Goal: Task Accomplishment & Management: Use online tool/utility

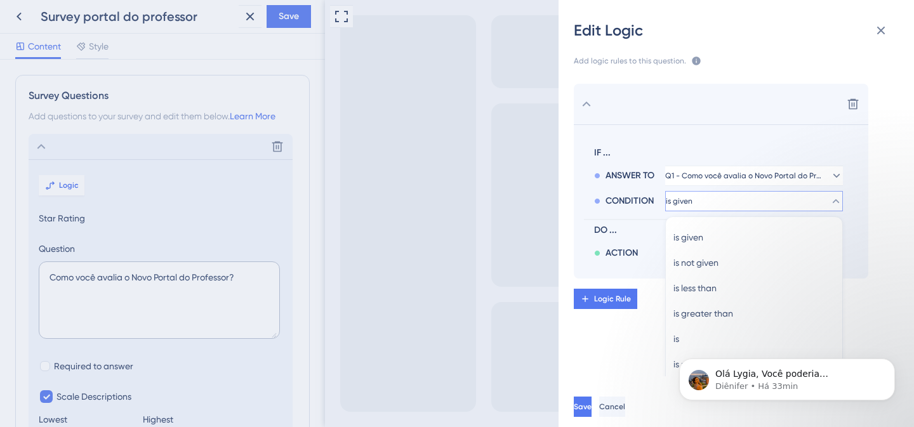
scroll to position [74, 0]
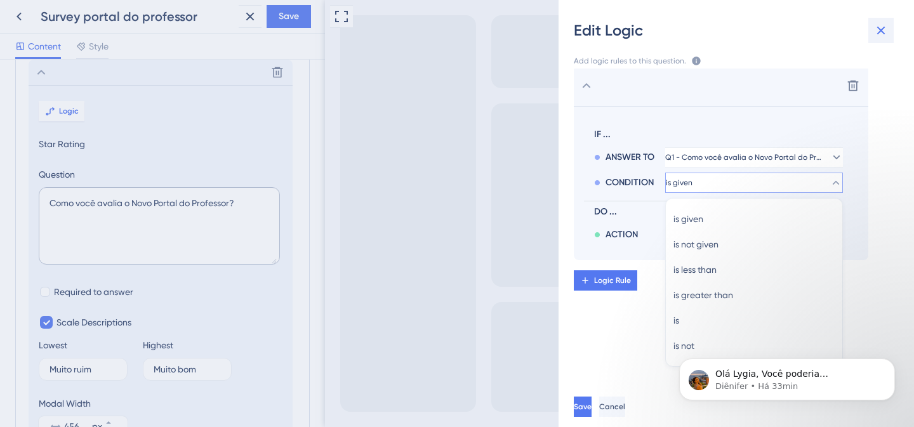
click at [884, 31] on icon at bounding box center [880, 30] width 15 height 15
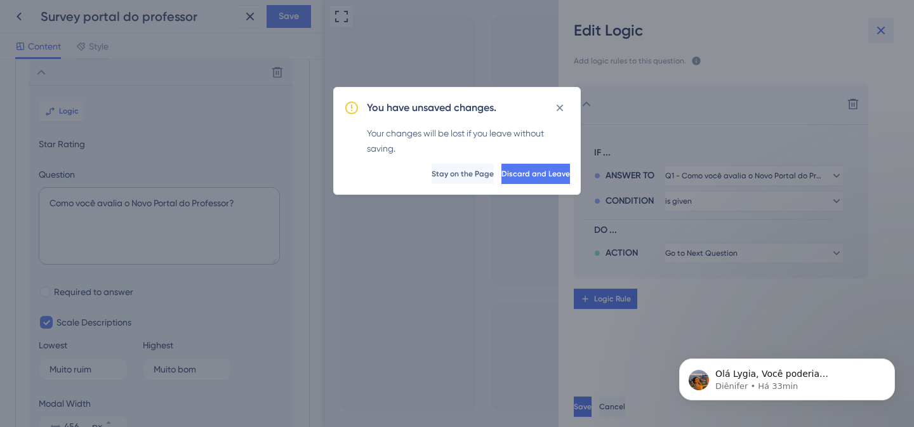
scroll to position [0, 0]
click at [508, 175] on span "Discard and Leave" at bounding box center [535, 174] width 69 height 10
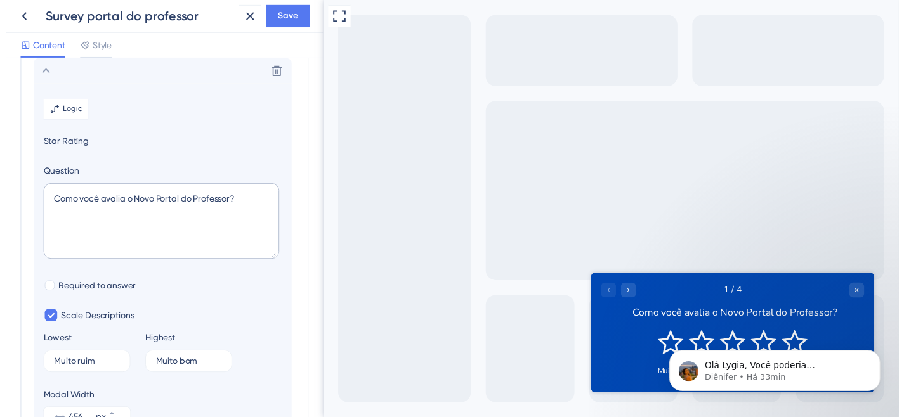
scroll to position [318, 0]
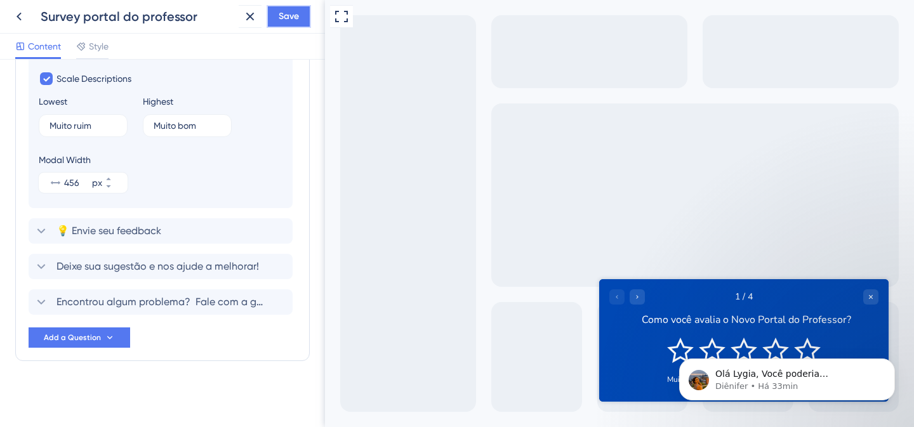
click at [294, 17] on span "Save" at bounding box center [289, 16] width 20 height 15
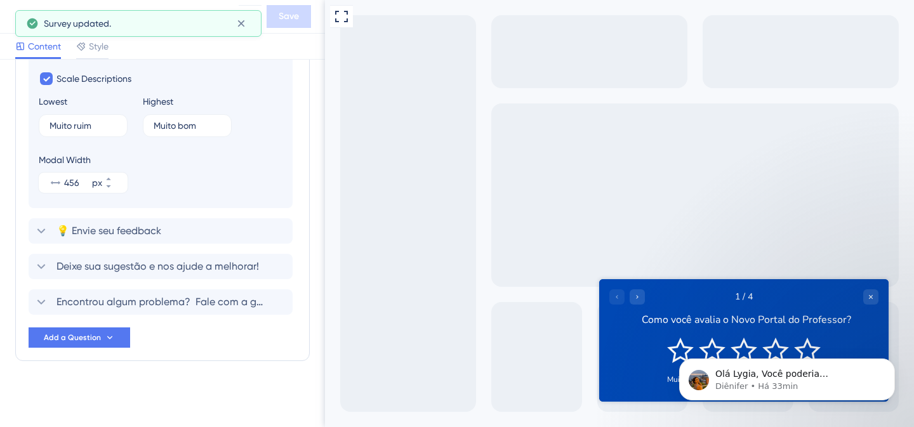
click at [27, 17] on icon at bounding box center [32, 23] width 13 height 13
click at [235, 23] on icon at bounding box center [241, 23] width 13 height 13
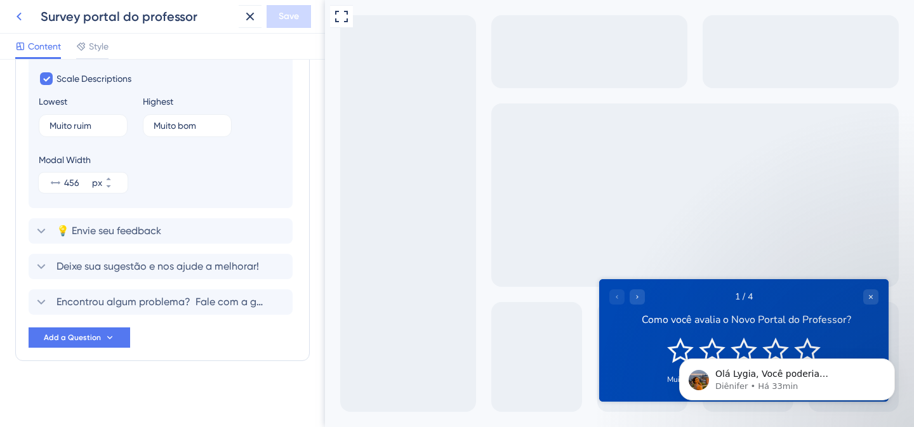
click at [16, 13] on icon at bounding box center [18, 16] width 15 height 15
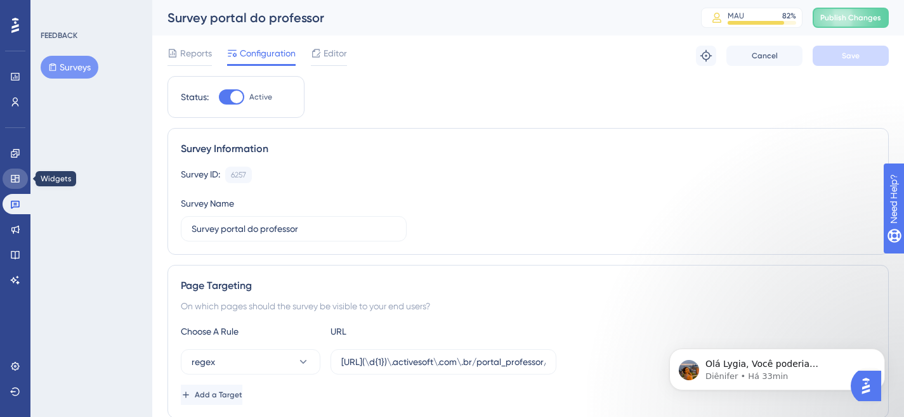
click at [20, 181] on icon at bounding box center [15, 179] width 10 height 10
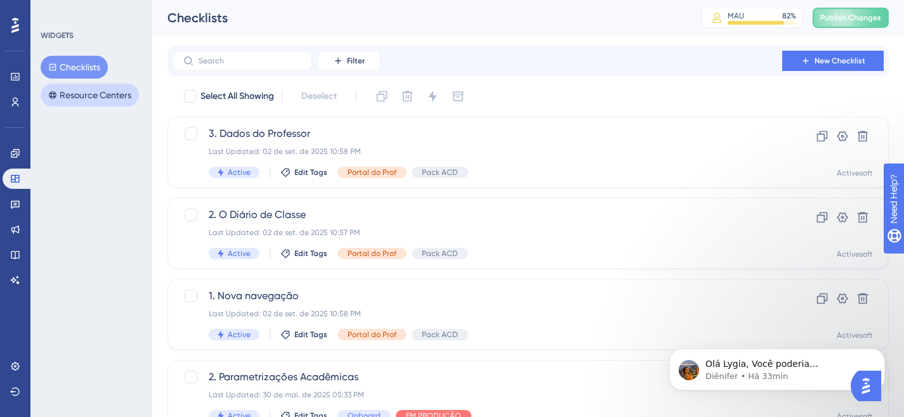
click at [117, 98] on button "Resource Centers" at bounding box center [90, 95] width 98 height 23
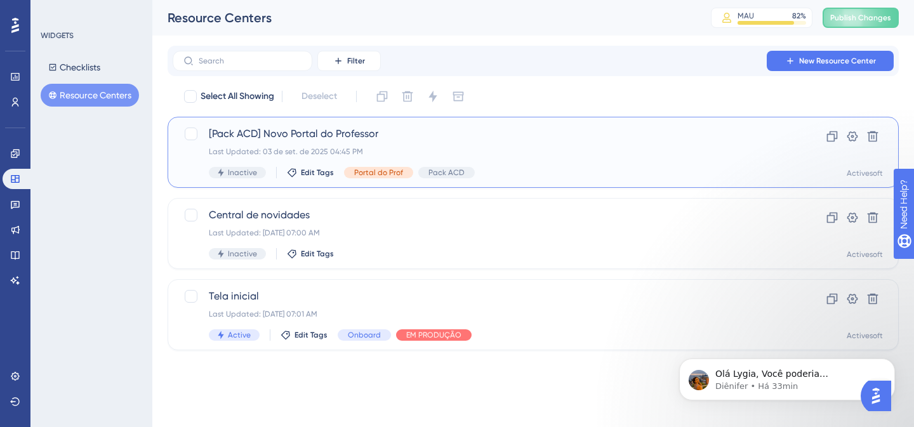
click at [288, 139] on span "[Pack ACD] Novo Portal do Professor" at bounding box center [482, 133] width 547 height 15
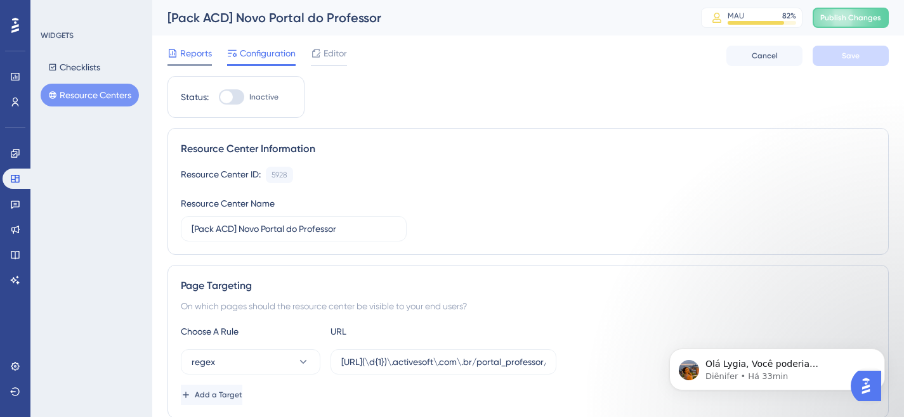
click at [194, 60] on span "Reports" at bounding box center [196, 53] width 32 height 15
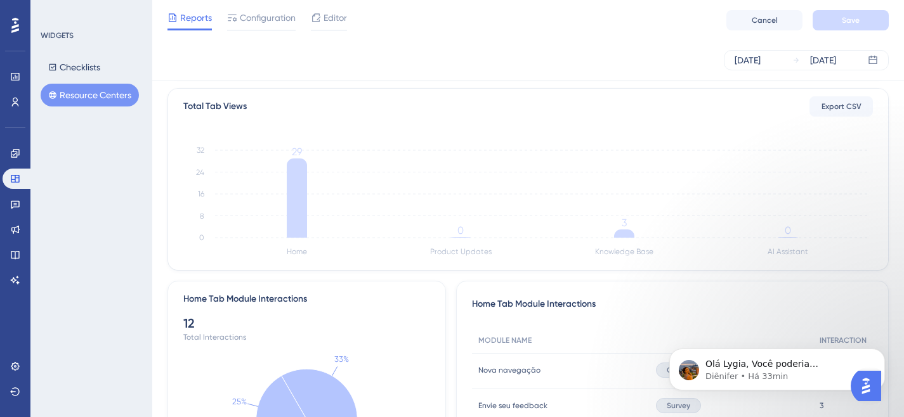
scroll to position [265, 0]
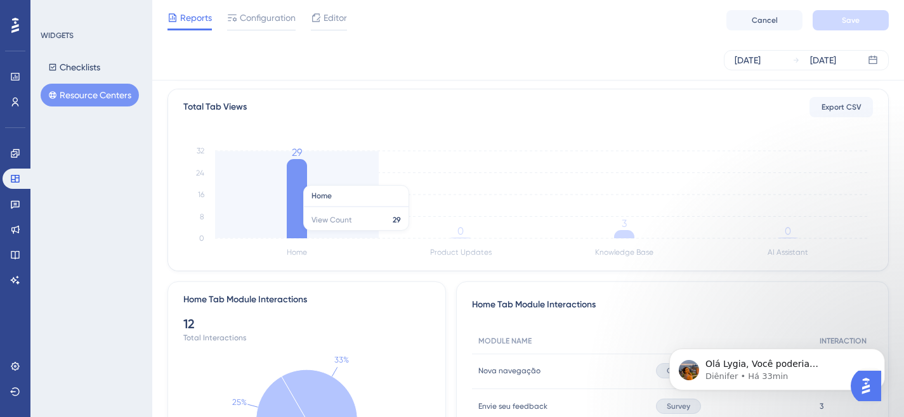
click at [303, 179] on icon at bounding box center [297, 198] width 20 height 79
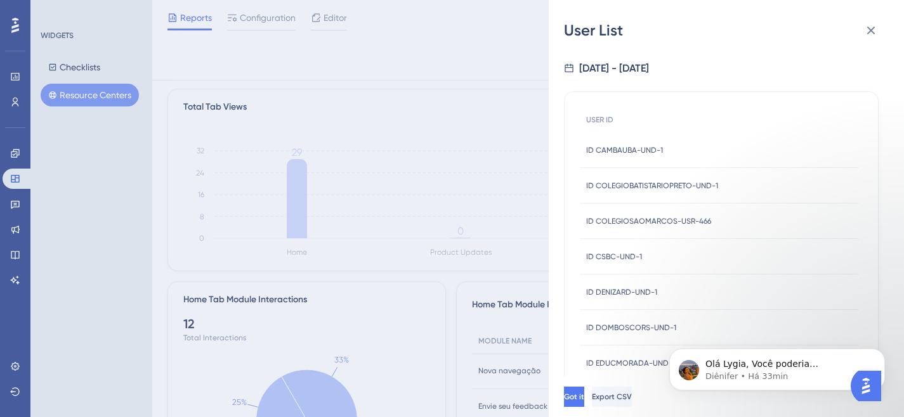
scroll to position [513, 0]
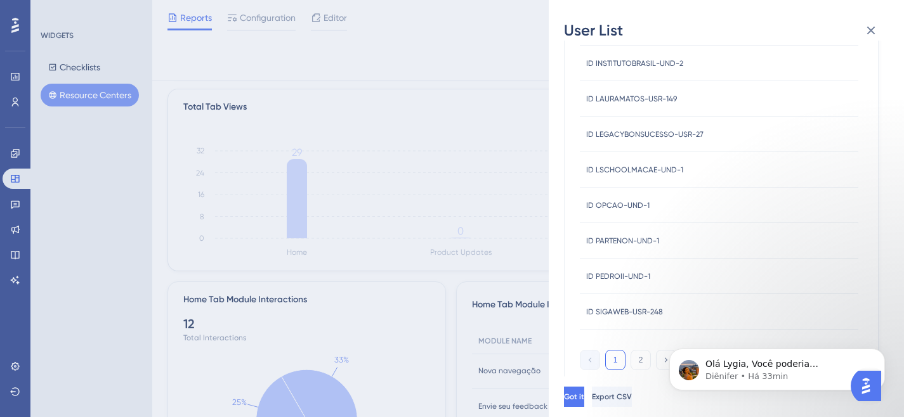
click at [664, 362] on body "Olá Lygia, Você poderia compartilhar um exemplo de um usuario específico que vi…" at bounding box center [777, 366] width 244 height 79
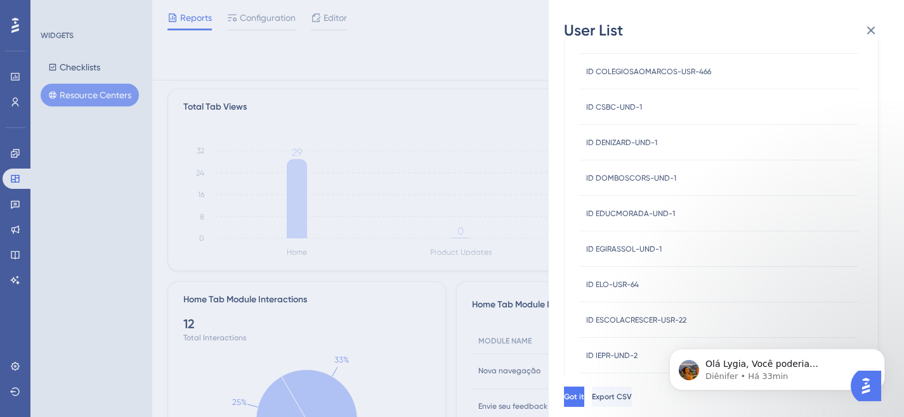
scroll to position [0, 0]
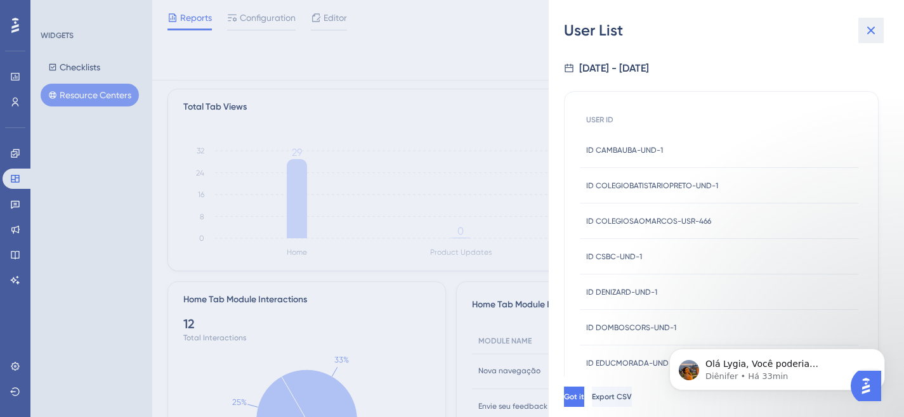
click at [870, 35] on icon at bounding box center [871, 30] width 15 height 15
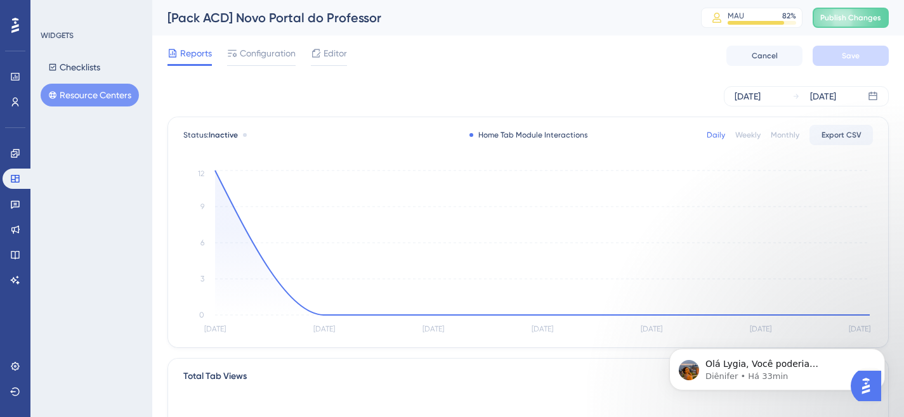
click at [106, 98] on button "Resource Centers" at bounding box center [90, 95] width 98 height 23
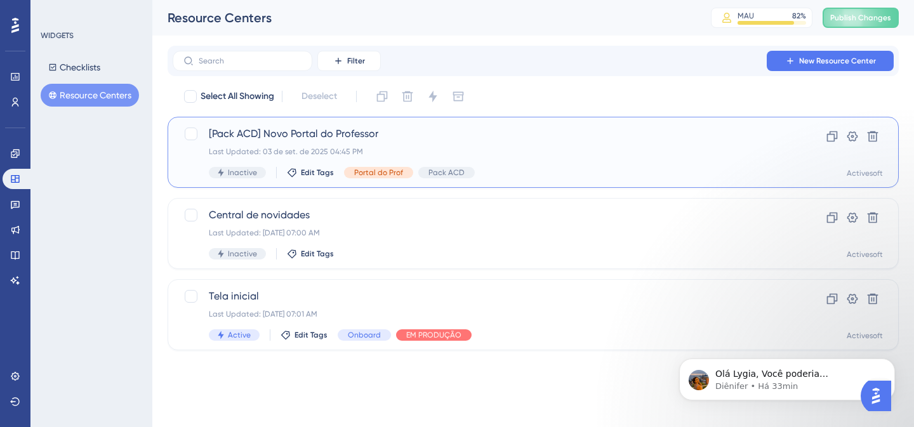
click at [304, 131] on span "[Pack ACD] Novo Portal do Professor" at bounding box center [482, 133] width 547 height 15
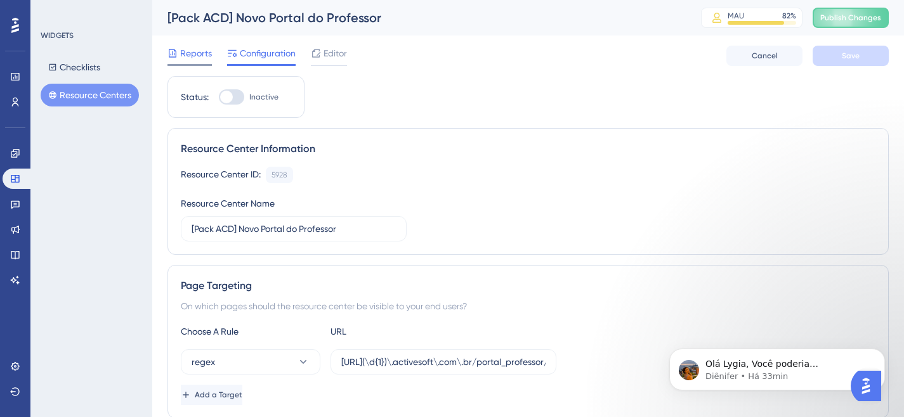
click at [184, 56] on span "Reports" at bounding box center [196, 53] width 32 height 15
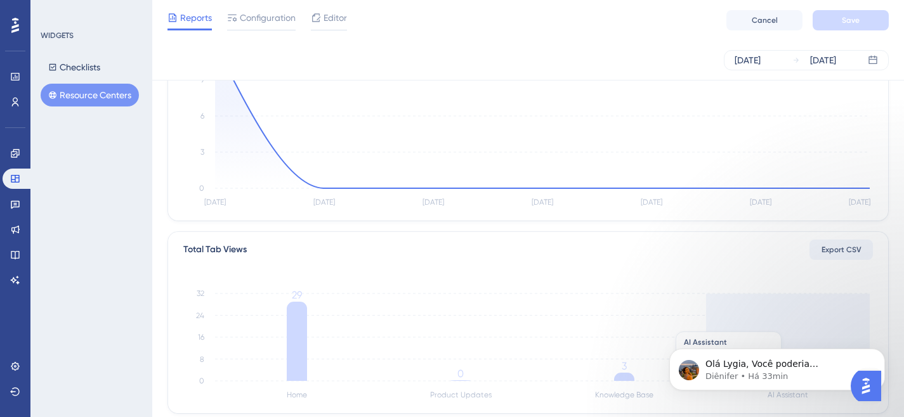
scroll to position [103, 0]
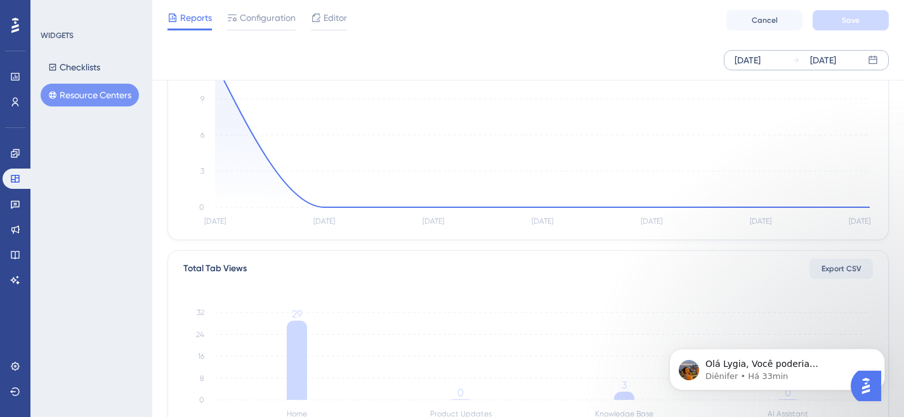
click at [761, 60] on div "[DATE]" at bounding box center [748, 60] width 26 height 15
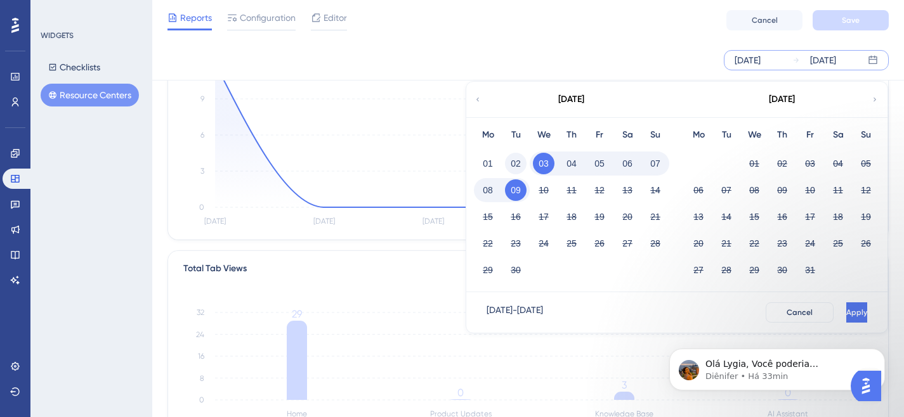
click at [517, 158] on button "02" at bounding box center [516, 164] width 22 height 22
click at [846, 305] on button "Apply" at bounding box center [856, 313] width 21 height 20
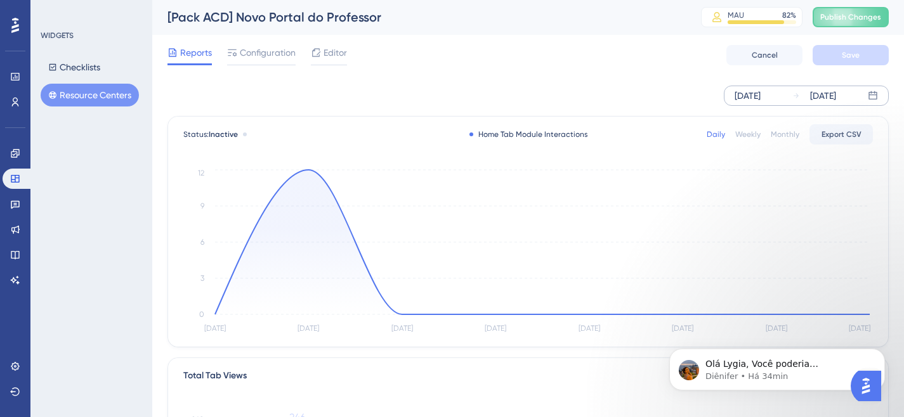
scroll to position [0, 0]
click at [761, 100] on div "[DATE]" at bounding box center [748, 96] width 26 height 15
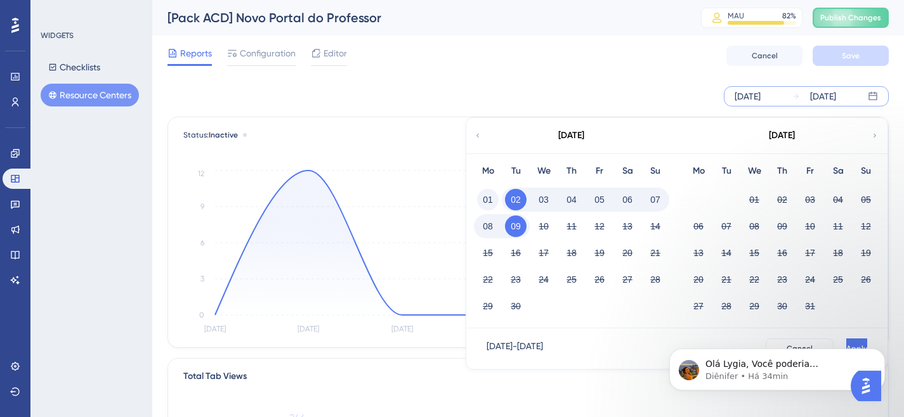
click at [485, 201] on button "01" at bounding box center [488, 200] width 22 height 22
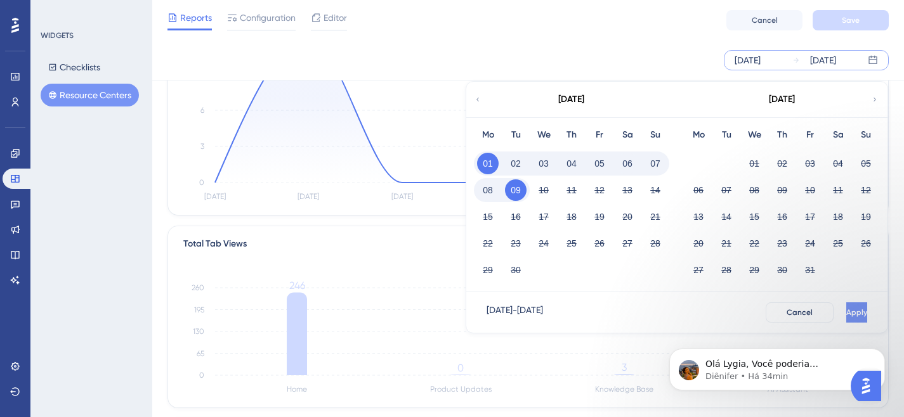
click at [846, 310] on span "Apply" at bounding box center [856, 313] width 21 height 10
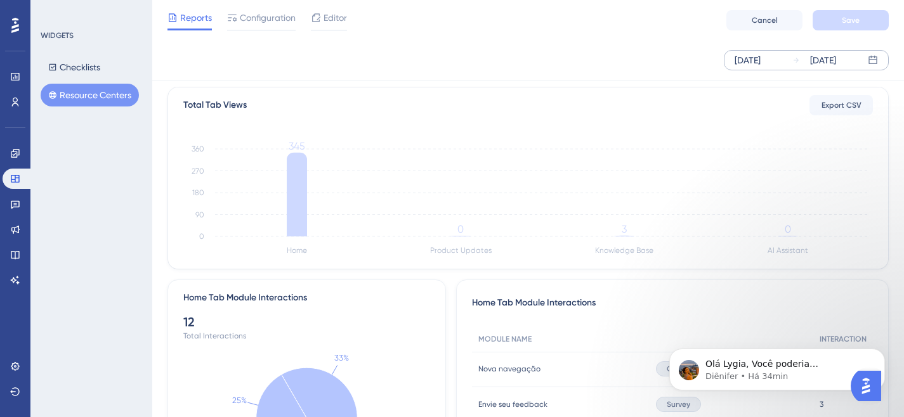
scroll to position [263, 0]
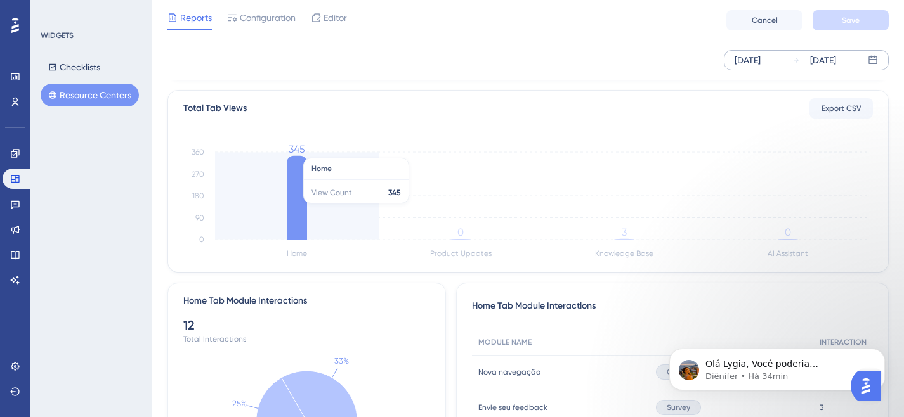
click at [298, 210] on icon at bounding box center [297, 198] width 20 height 84
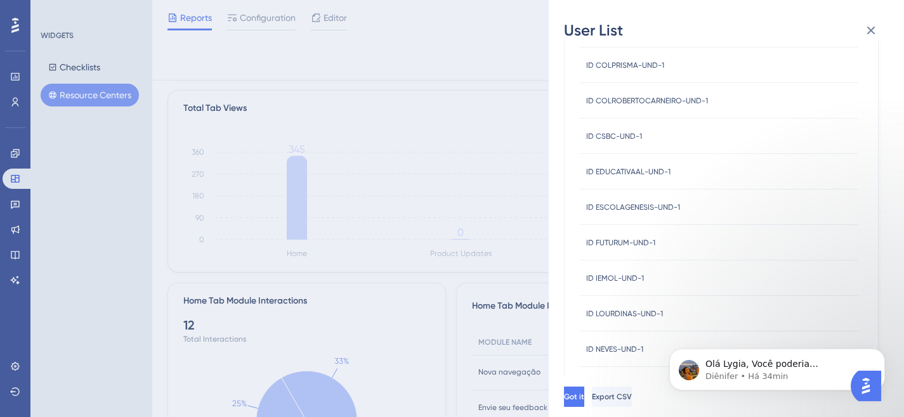
scroll to position [513, 0]
click at [663, 360] on body "Olá Lygia, Você poderia compartilhar um exemplo de um usuario específico que vi…" at bounding box center [777, 366] width 244 height 79
click at [664, 365] on div "Olá Lygia, Você poderia compartilhar um exemplo de um usuario específico que vi…" at bounding box center [777, 311] width 233 height 159
click at [666, 360] on div "Olá Lygia, Você poderia compartilhar um exemplo de um usuario específico que vi…" at bounding box center [777, 311] width 233 height 159
click at [661, 366] on div "Olá Lygia, Você poderia compartilhar um exemplo de um usuario específico que vi…" at bounding box center [777, 311] width 233 height 159
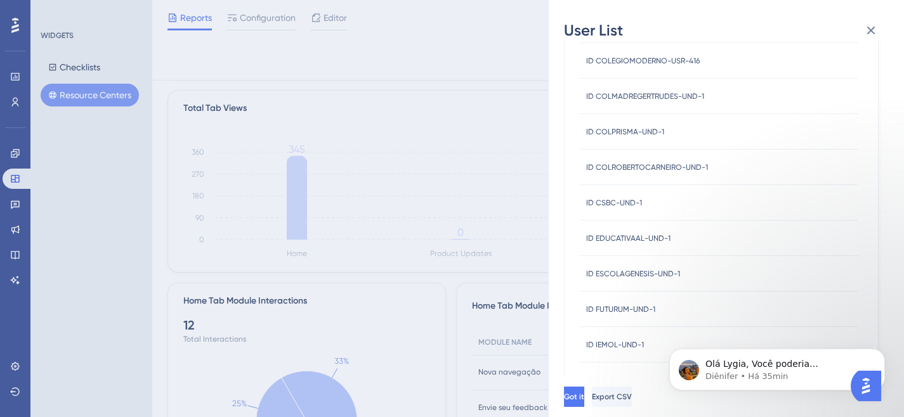
scroll to position [500, 0]
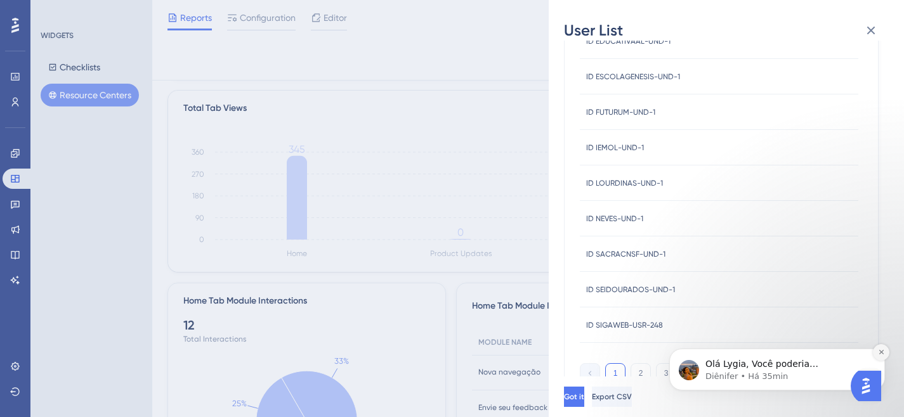
click at [881, 350] on icon "Dismiss notification" at bounding box center [881, 352] width 7 height 7
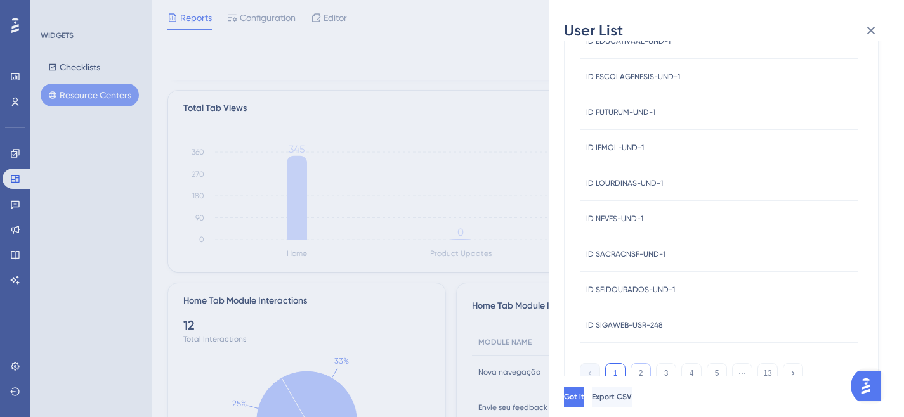
click at [640, 375] on button "2" at bounding box center [641, 374] width 20 height 20
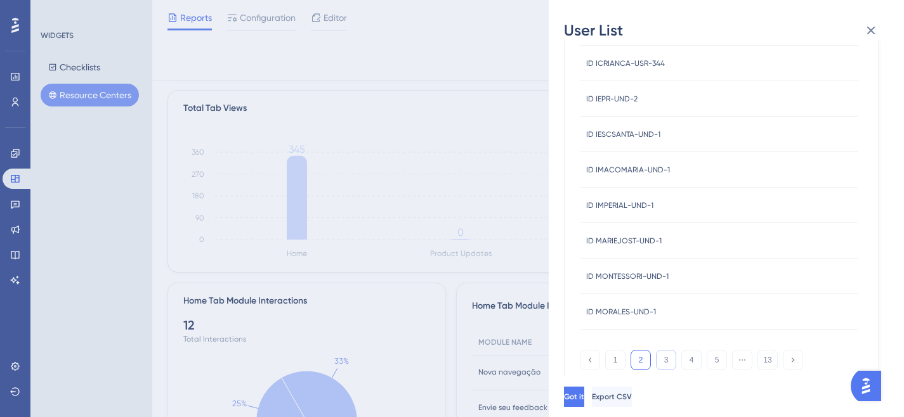
click at [663, 362] on button "3" at bounding box center [666, 360] width 20 height 20
click at [611, 364] on button "1" at bounding box center [615, 360] width 20 height 20
click at [870, 33] on icon at bounding box center [871, 30] width 15 height 15
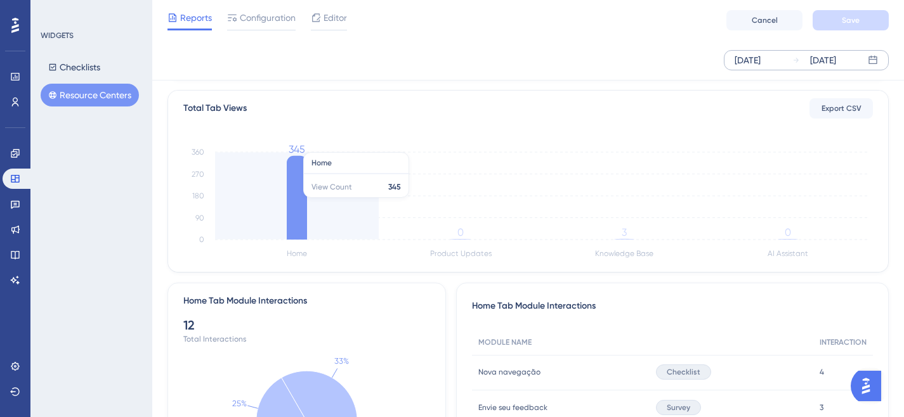
click at [301, 197] on icon at bounding box center [297, 198] width 20 height 84
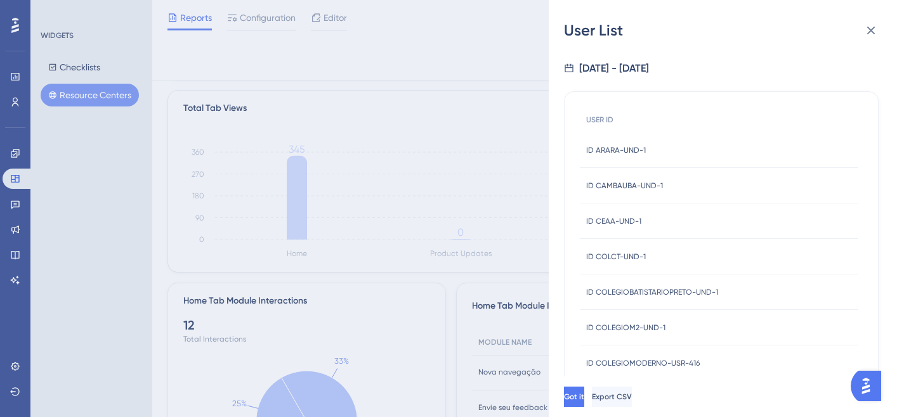
click at [645, 65] on div "[DATE] - [DATE]" at bounding box center [614, 68] width 70 height 15
drag, startPoint x: 645, startPoint y: 66, endPoint x: 667, endPoint y: 64, distance: 22.3
click at [644, 67] on div "[DATE] - [DATE]" at bounding box center [614, 68] width 70 height 15
click at [876, 32] on icon at bounding box center [871, 30] width 15 height 15
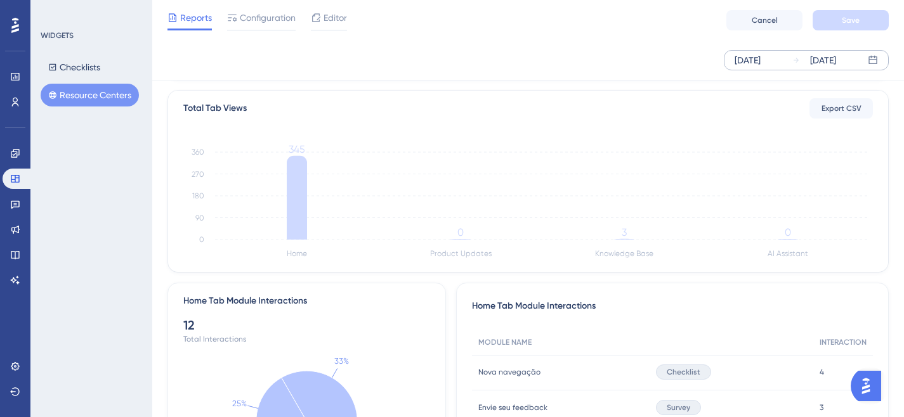
scroll to position [234, 0]
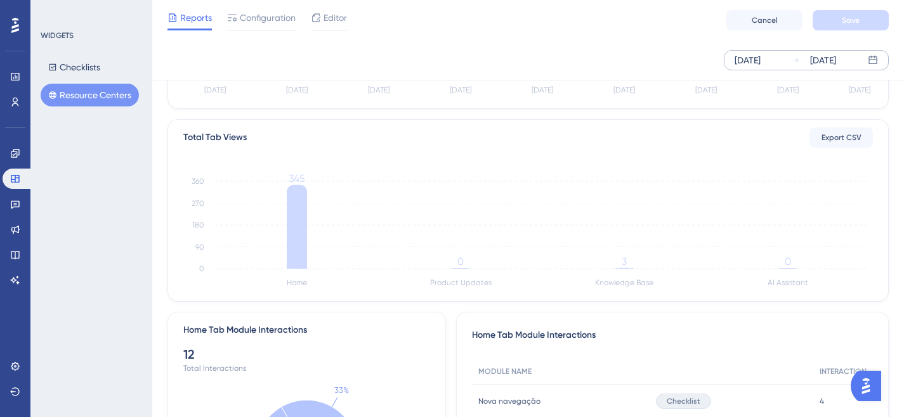
click at [761, 55] on div "[DATE]" at bounding box center [748, 60] width 26 height 15
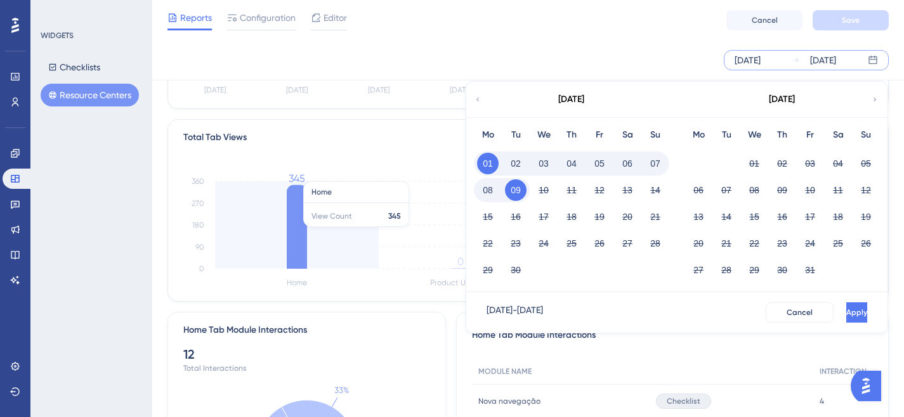
click at [346, 221] on icon "Home Product Updates Knowledge Base AI Assistant 0 90 180 270 360 345 0 3 0" at bounding box center [528, 230] width 690 height 121
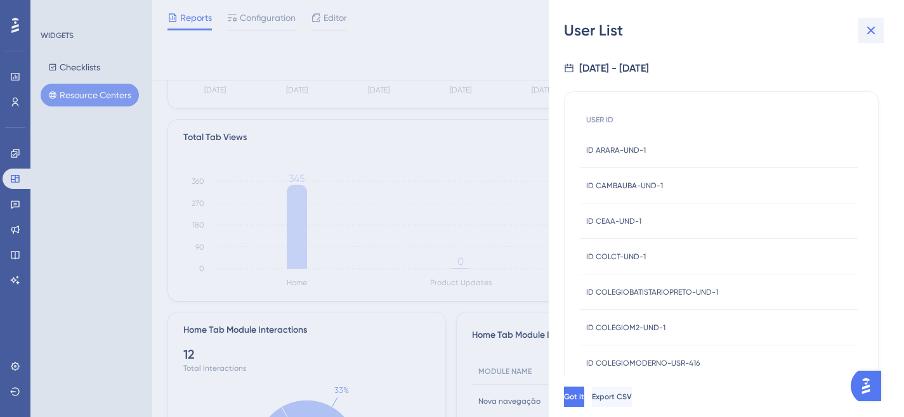
click at [867, 33] on icon at bounding box center [871, 30] width 15 height 15
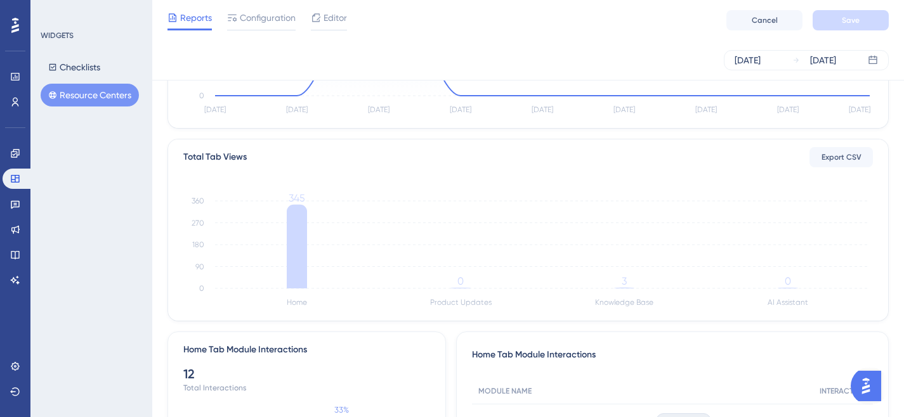
scroll to position [199, 0]
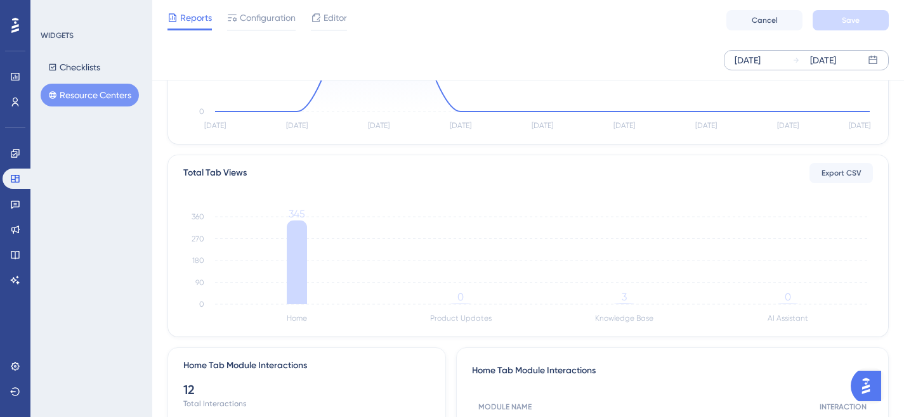
click at [761, 57] on div "[DATE]" at bounding box center [748, 60] width 26 height 15
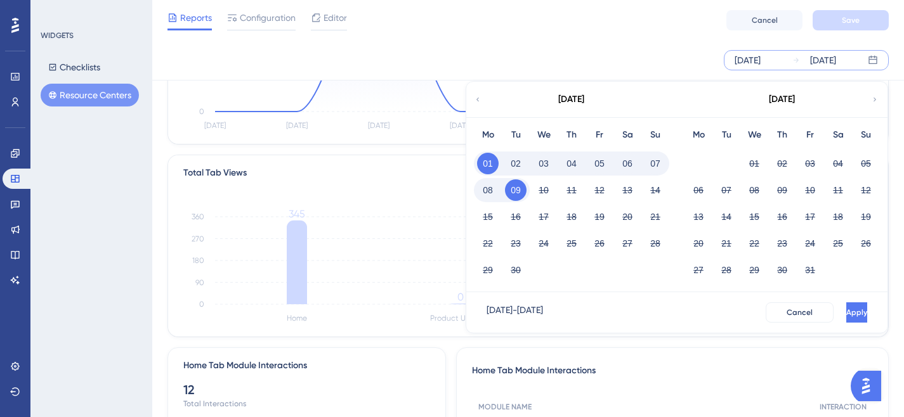
click at [545, 161] on button "03" at bounding box center [544, 164] width 22 height 22
click at [846, 313] on span "Apply" at bounding box center [856, 313] width 21 height 10
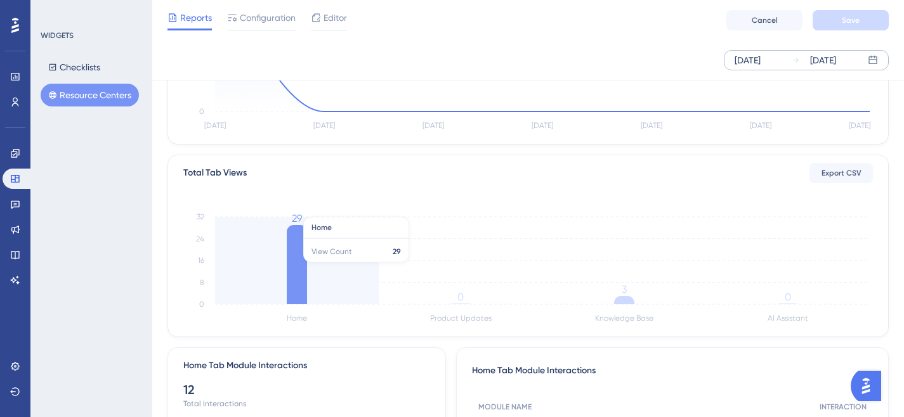
click at [292, 254] on icon at bounding box center [297, 264] width 20 height 79
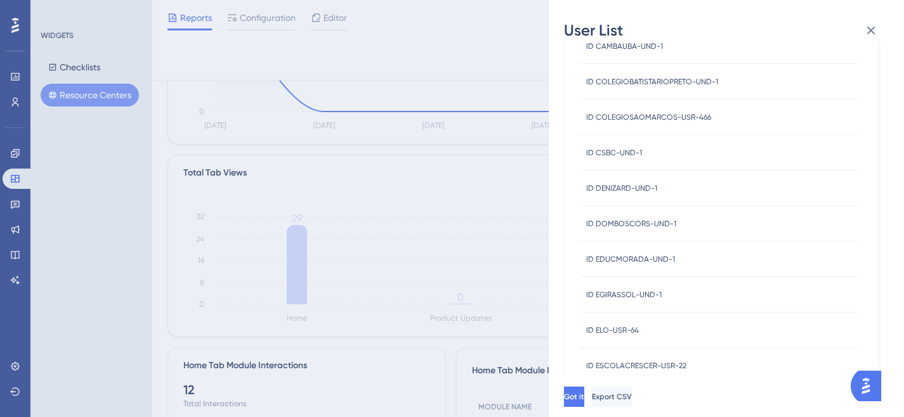
scroll to position [0, 0]
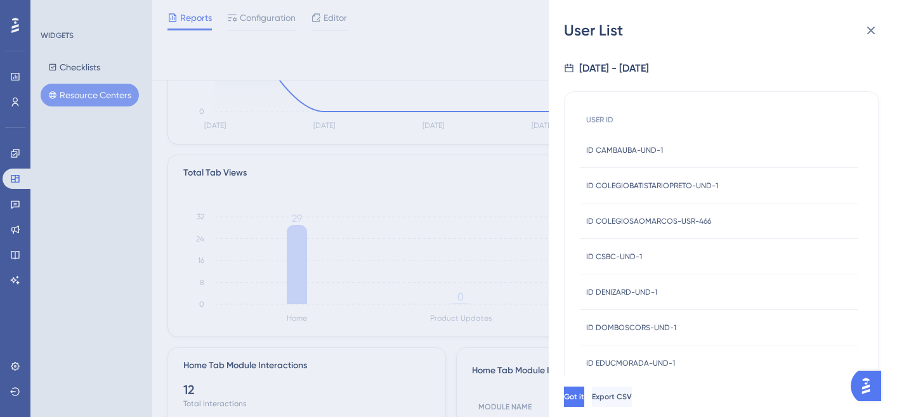
click at [879, 34] on button at bounding box center [870, 30] width 25 height 25
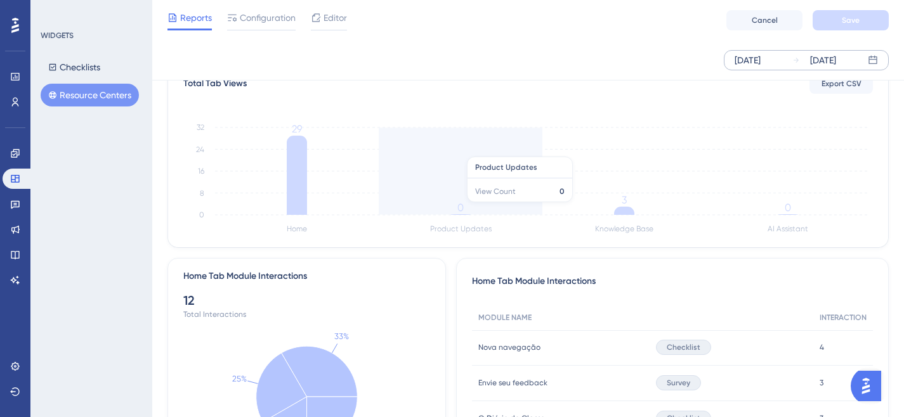
scroll to position [288, 0]
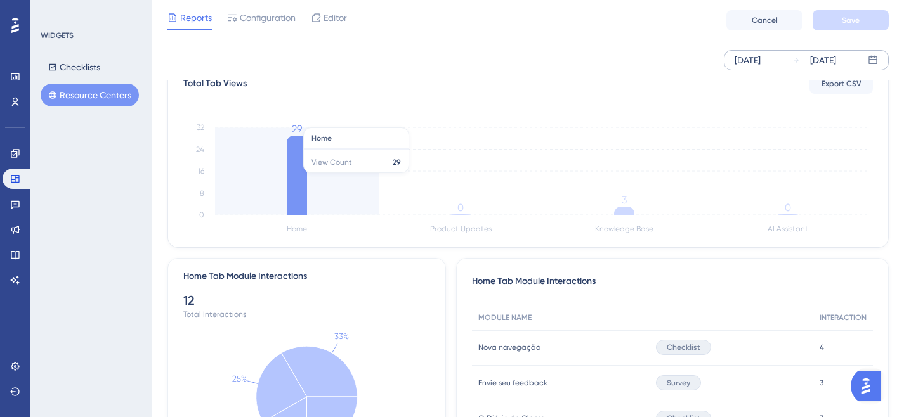
click at [315, 178] on icon "Home Product Updates Knowledge Base AI Assistant 0 8 16 24 32 29 0 3 0" at bounding box center [528, 176] width 690 height 121
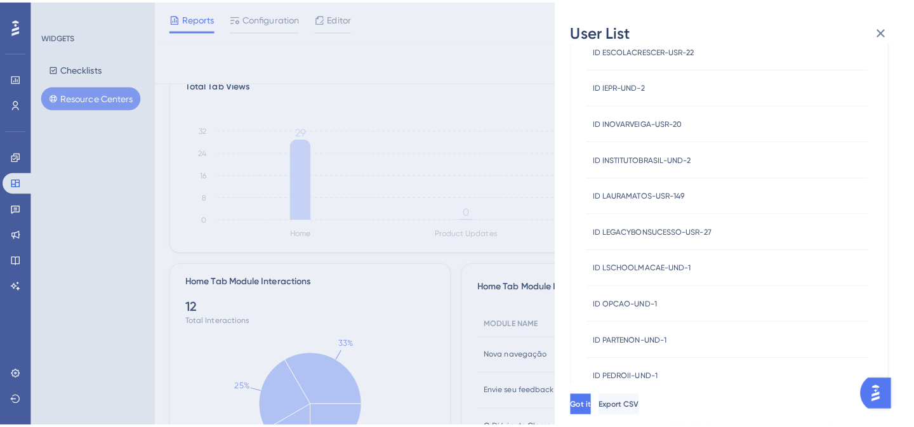
scroll to position [513, 0]
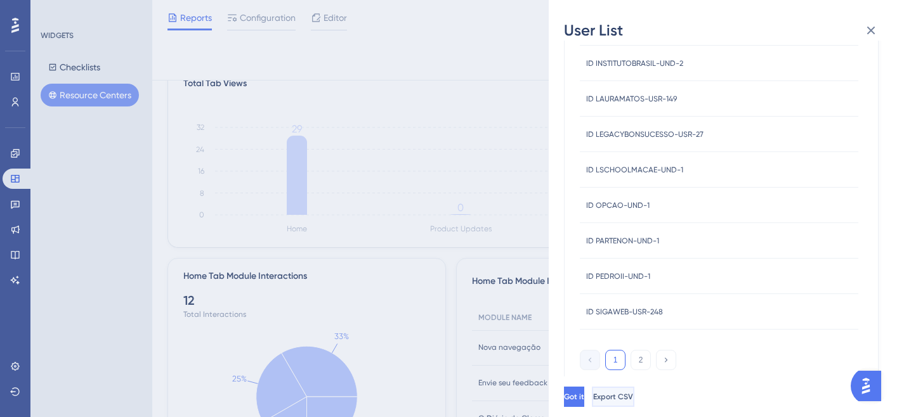
click at [633, 402] on span "Export CSV" at bounding box center [613, 397] width 40 height 10
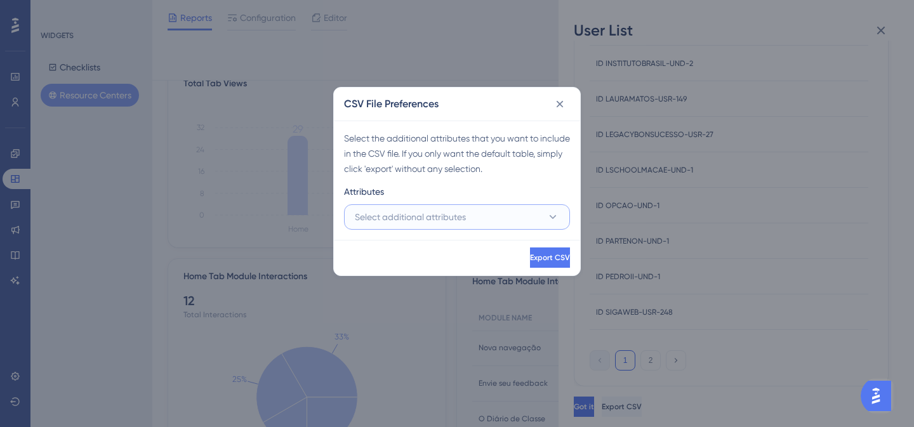
click at [495, 206] on button "Select additional attributes" at bounding box center [457, 216] width 226 height 25
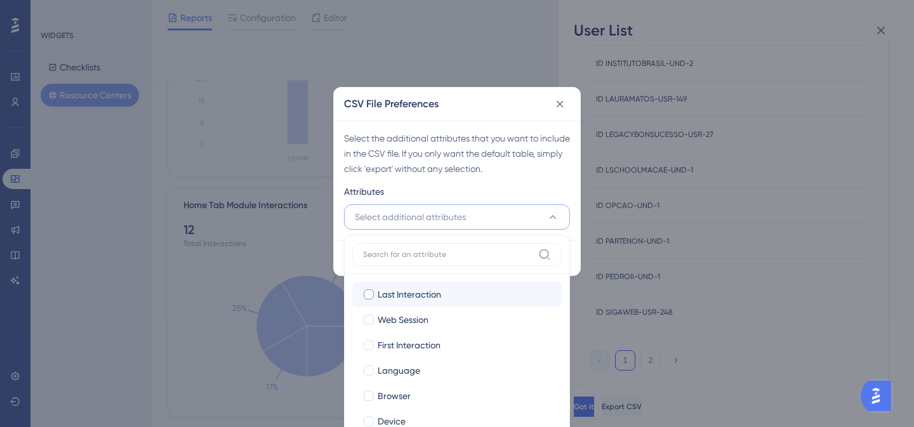
click at [387, 298] on span "Last Interaction" at bounding box center [409, 294] width 63 height 15
checkbox input "true"
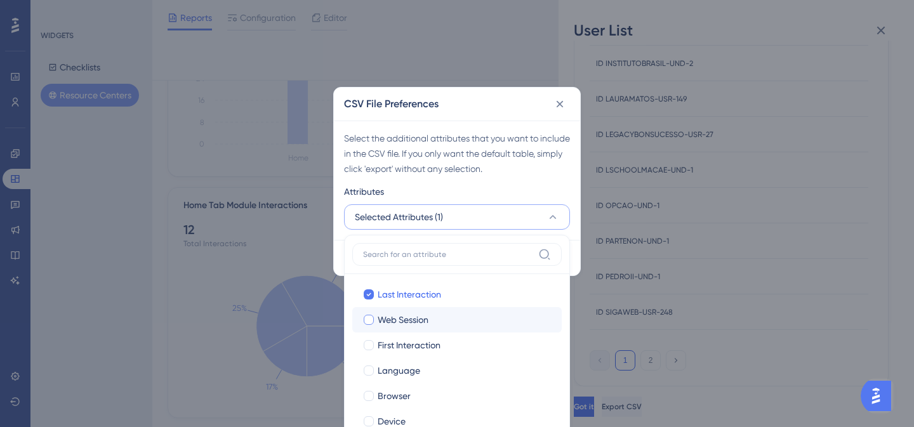
click at [393, 321] on span "Web Session" at bounding box center [403, 319] width 51 height 15
checkbox input "true"
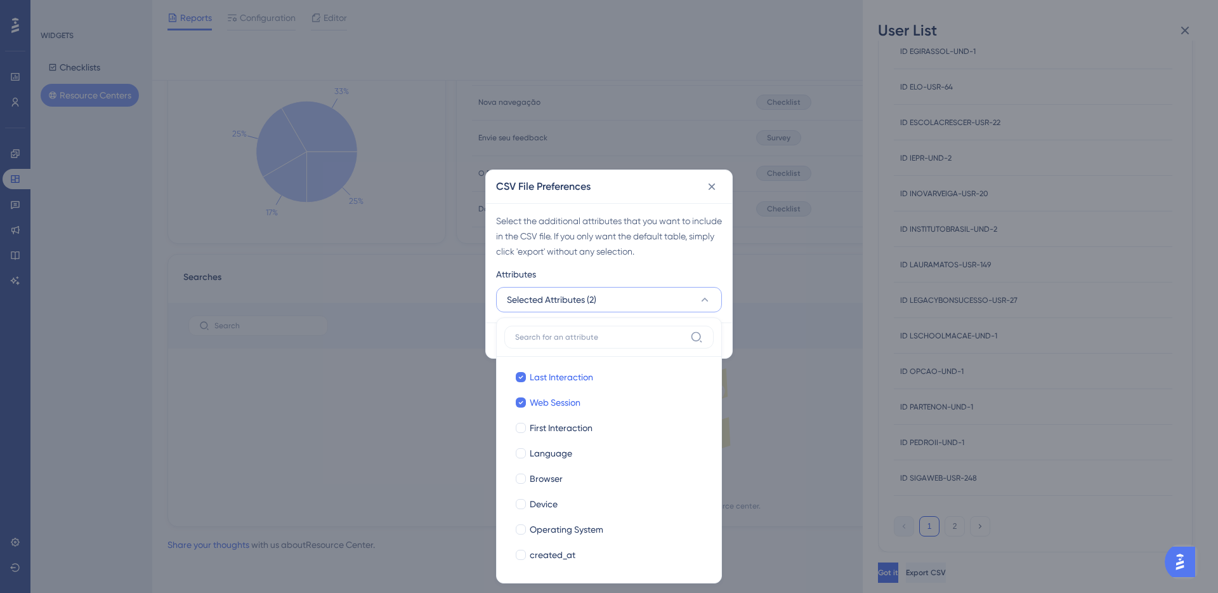
scroll to position [348, 0]
click at [523, 426] on div at bounding box center [521, 428] width 10 height 10
checkbox input "true"
click at [521, 426] on div at bounding box center [521, 453] width 10 height 10
checkbox input "true"
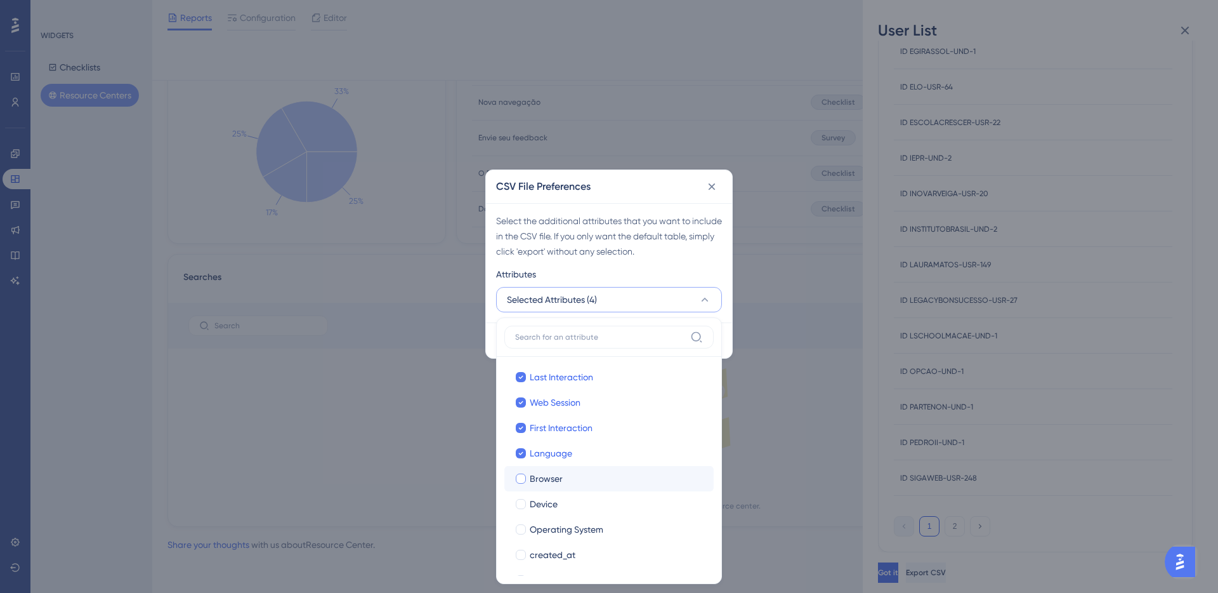
click at [525, 426] on div at bounding box center [521, 478] width 10 height 10
checkbox input "true"
click at [527, 426] on div at bounding box center [521, 503] width 13 height 13
checkbox input "true"
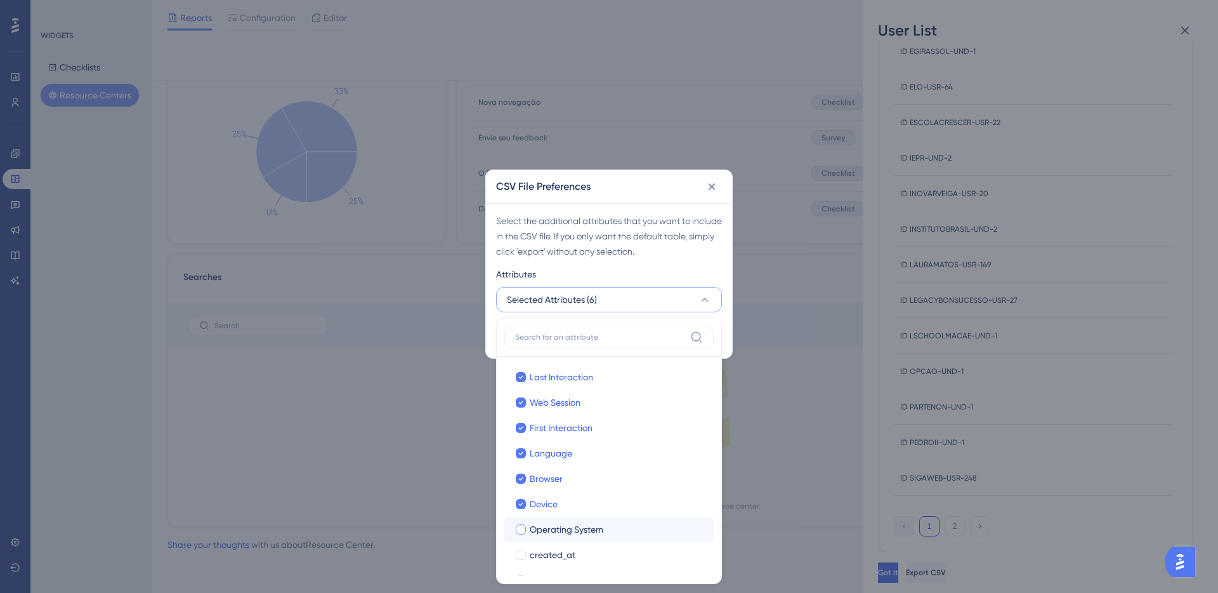
click at [527, 426] on label "Operating System" at bounding box center [609, 529] width 189 height 15
checkbox input "true"
click at [525, 426] on div at bounding box center [521, 554] width 10 height 10
checkbox input "true"
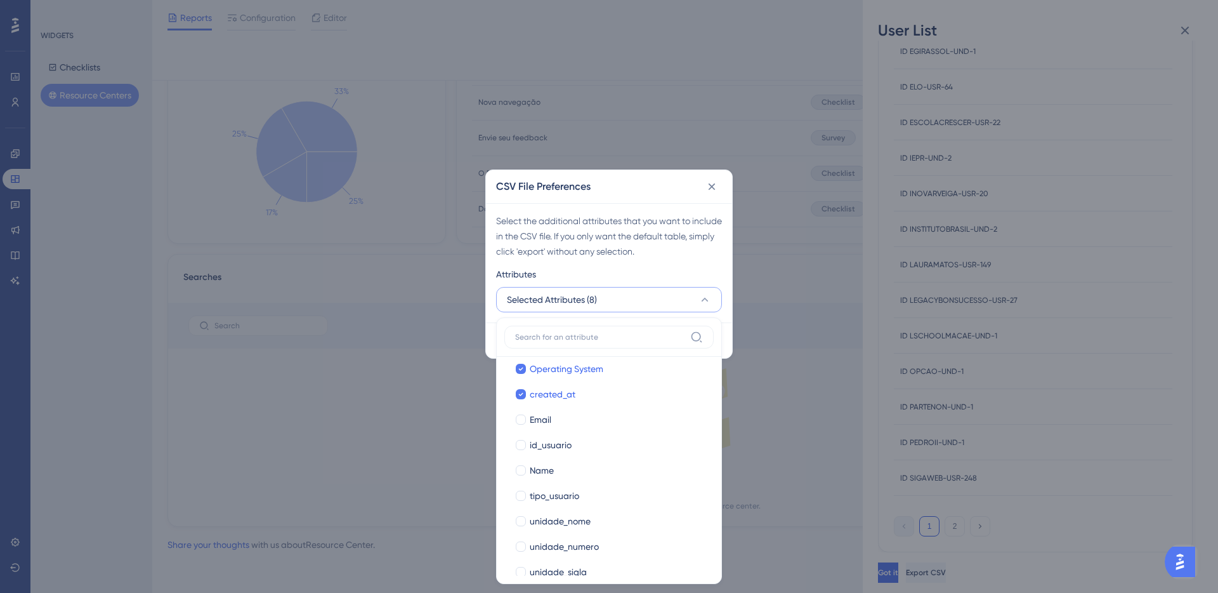
scroll to position [163, 0]
click at [529, 415] on label "Email" at bounding box center [609, 416] width 189 height 15
checkbox input "true"
click at [529, 426] on label "id_usuario" at bounding box center [609, 442] width 189 height 15
checkbox input "true"
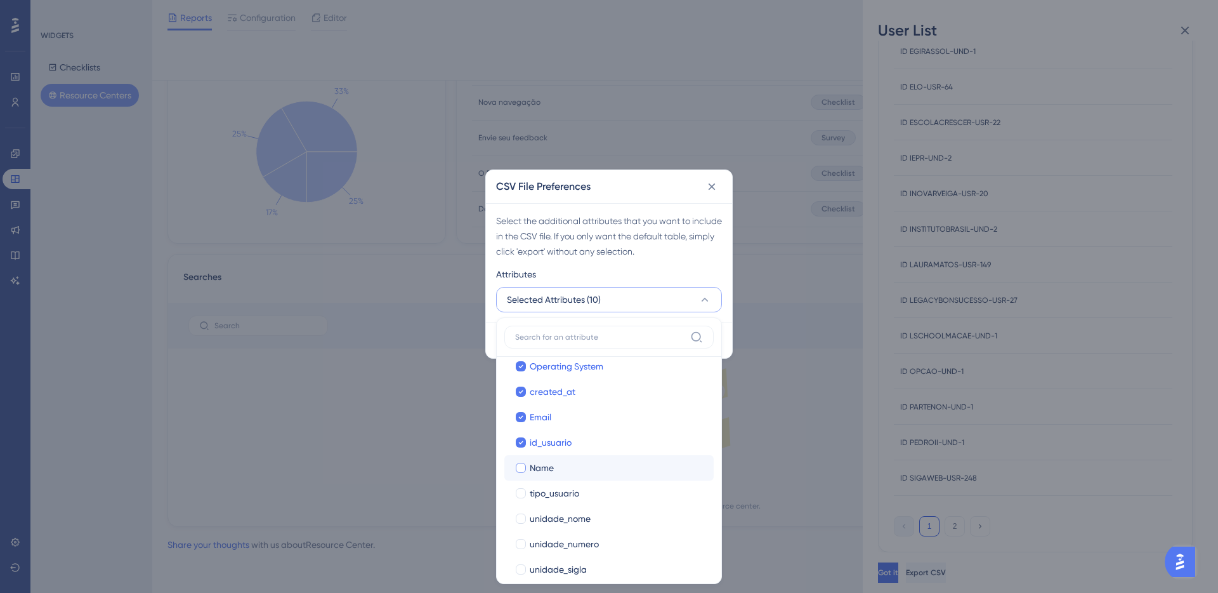
click at [529, 426] on label "Name" at bounding box center [609, 467] width 189 height 15
checkbox input "true"
click at [530, 426] on span "tipo_usuario" at bounding box center [554, 492] width 49 height 15
checkbox input "true"
click at [532, 426] on span "unidade_nome" at bounding box center [560, 518] width 61 height 15
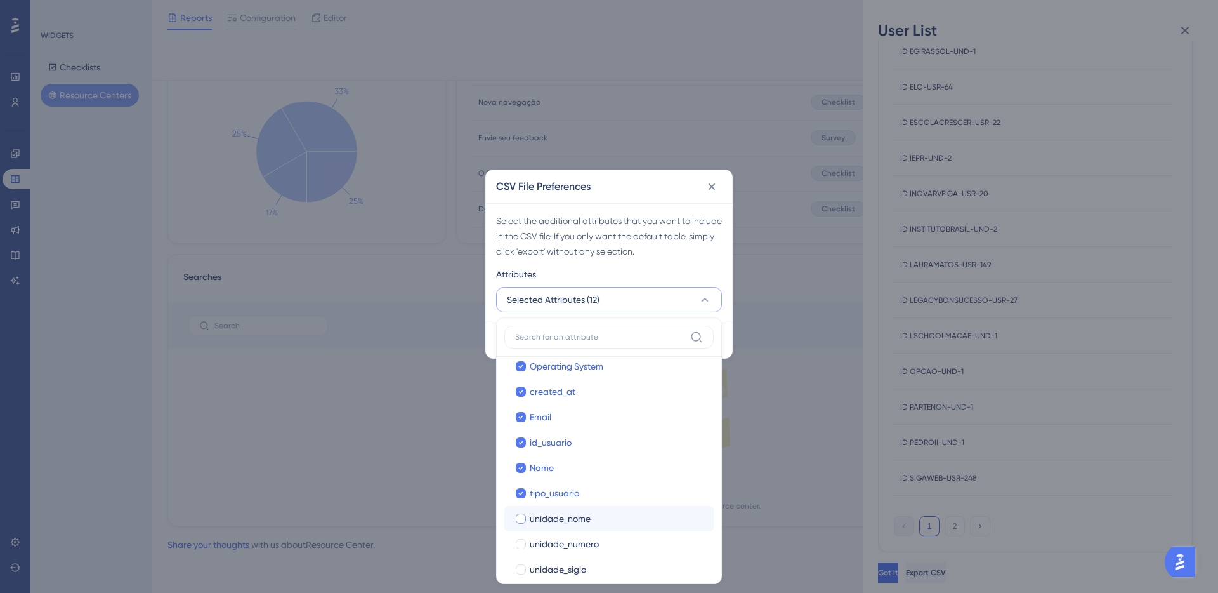
checkbox input "true"
click at [534, 426] on label "unidade_numero unidade_numero" at bounding box center [608, 543] width 209 height 25
click at [536, 426] on span "unidade_sigla" at bounding box center [558, 569] width 57 height 15
checkbox input "true"
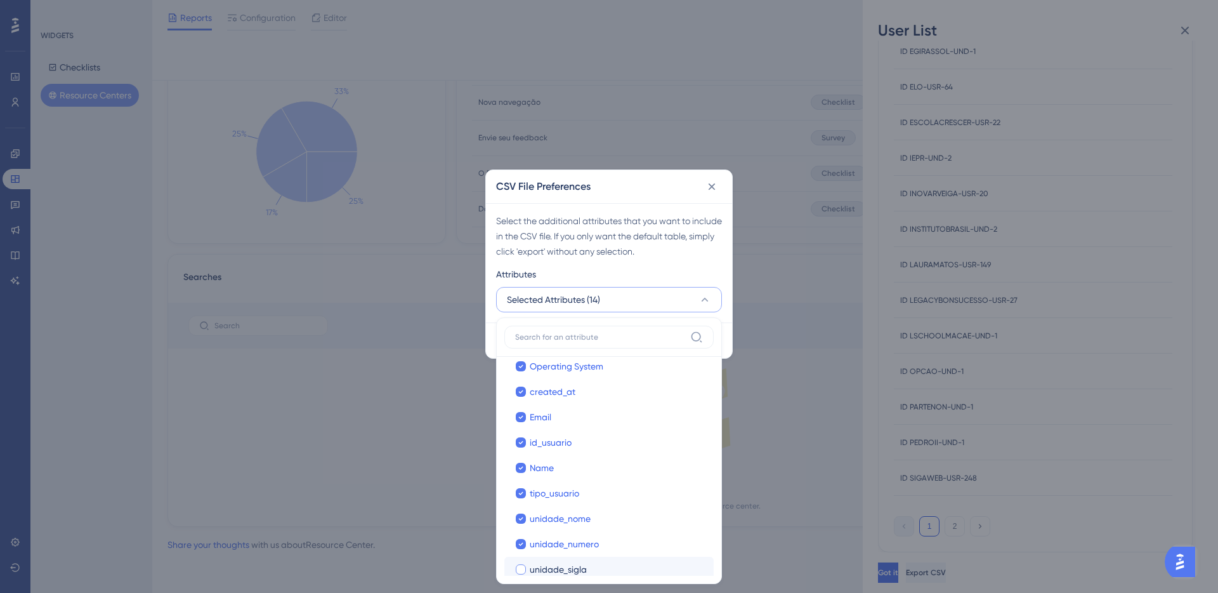
checkbox input "true"
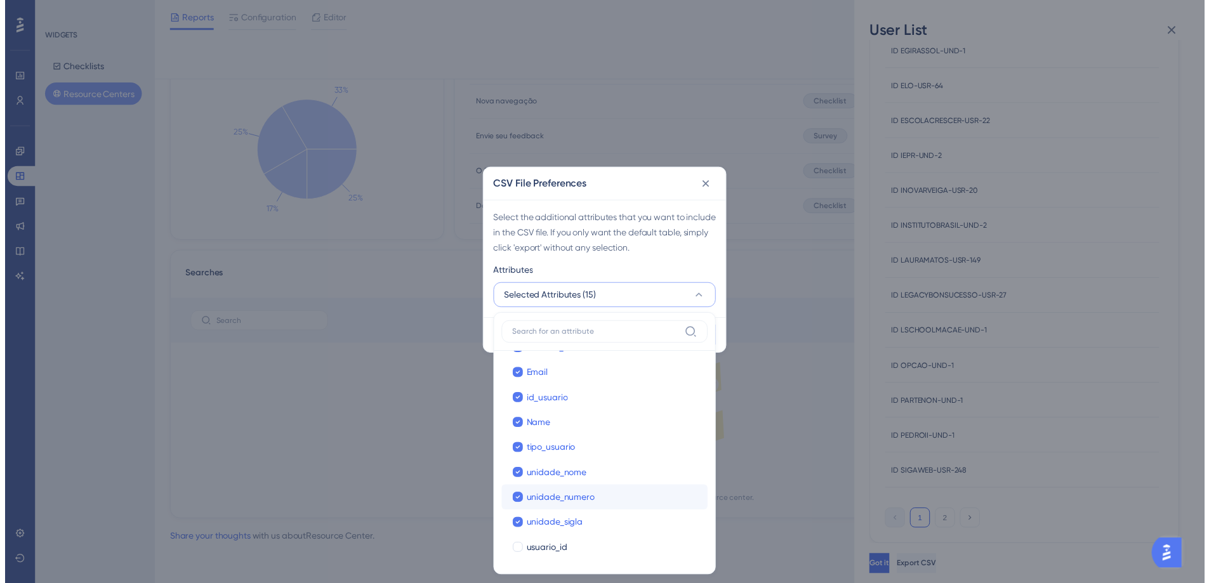
scroll to position [202, 0]
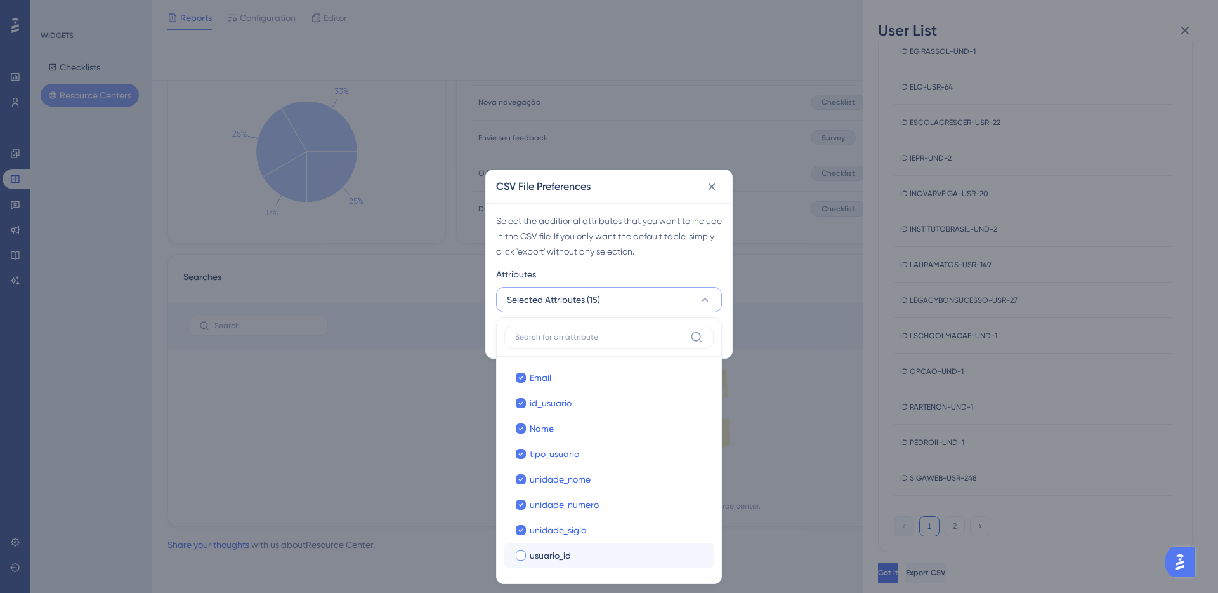
click at [537, 426] on span "usuario_id" at bounding box center [550, 555] width 41 height 15
checkbox input "true"
click at [612, 279] on div "Attributes" at bounding box center [609, 276] width 226 height 20
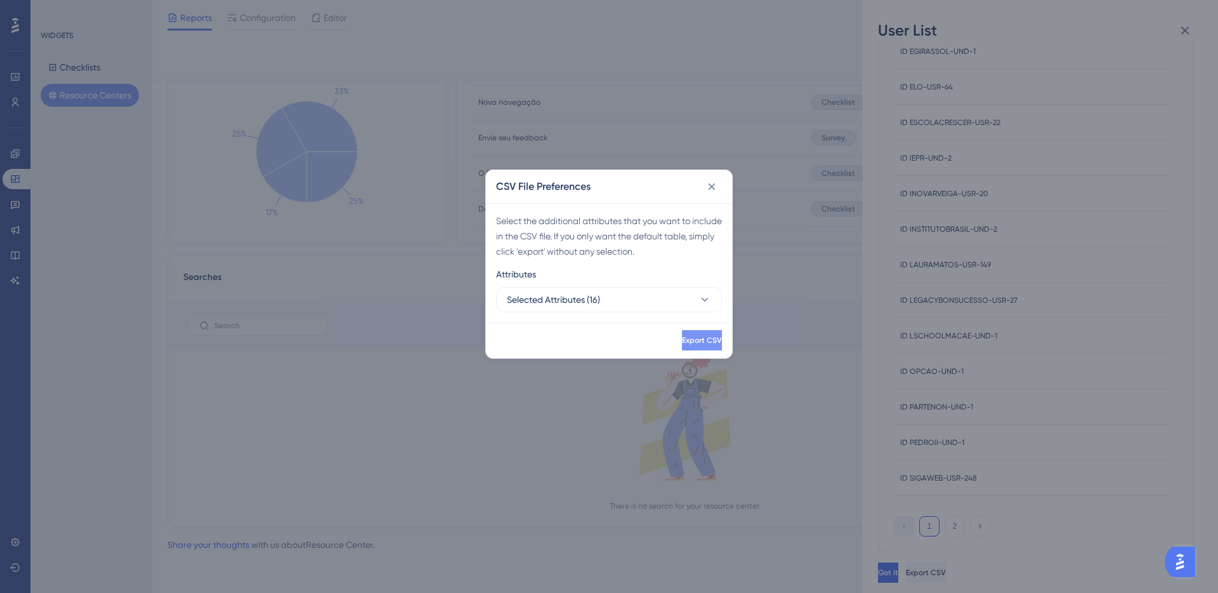
click at [682, 343] on button "Export CSV" at bounding box center [702, 340] width 40 height 20
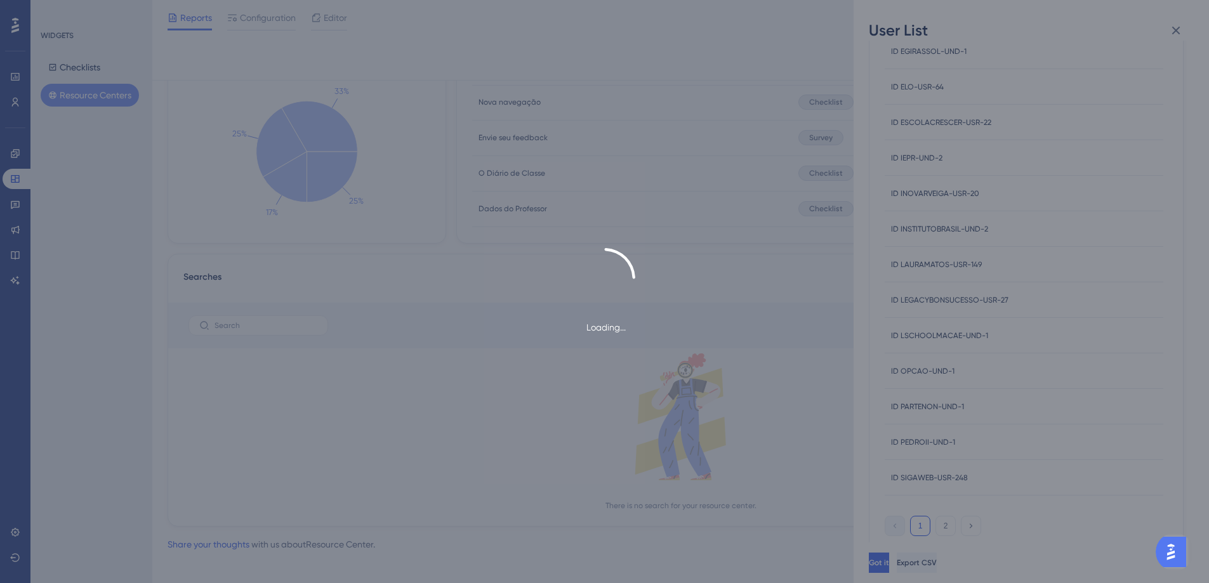
scroll to position [348, 0]
